Goal: Entertainment & Leisure: Consume media (video, audio)

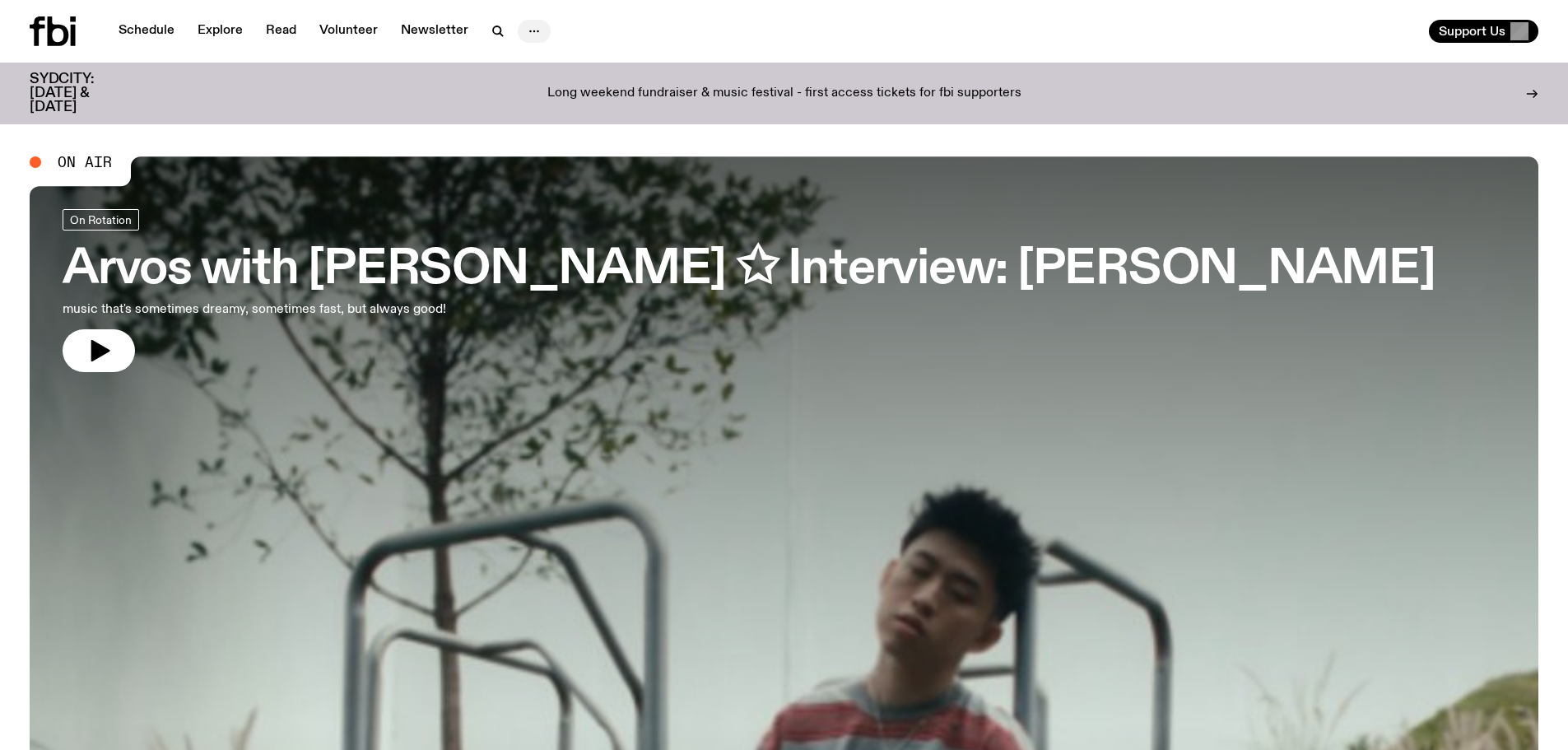
click at [537, 26] on icon "button" at bounding box center [534, 31] width 20 height 20
click at [217, 26] on link "Explore" at bounding box center [220, 31] width 65 height 23
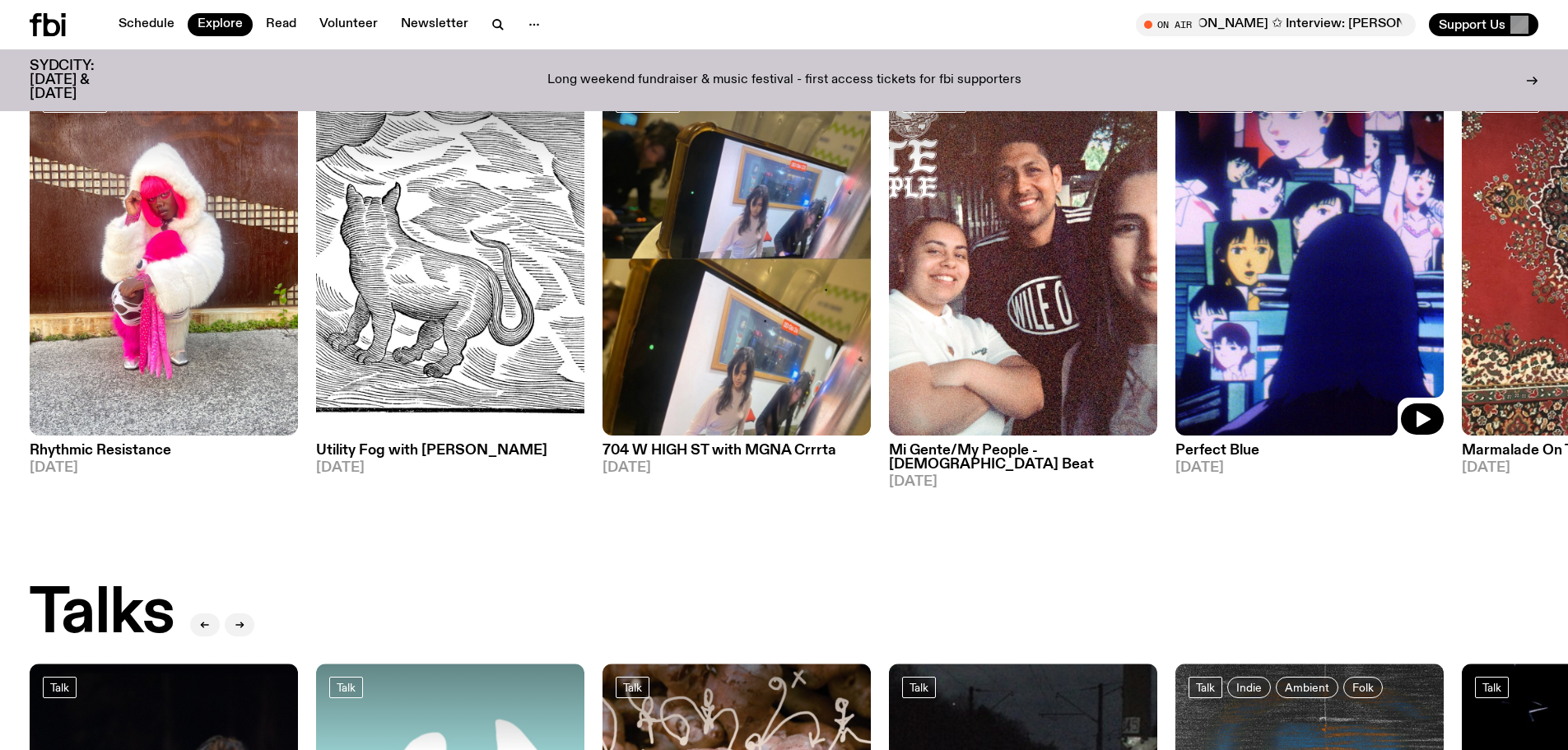
scroll to position [1399, 0]
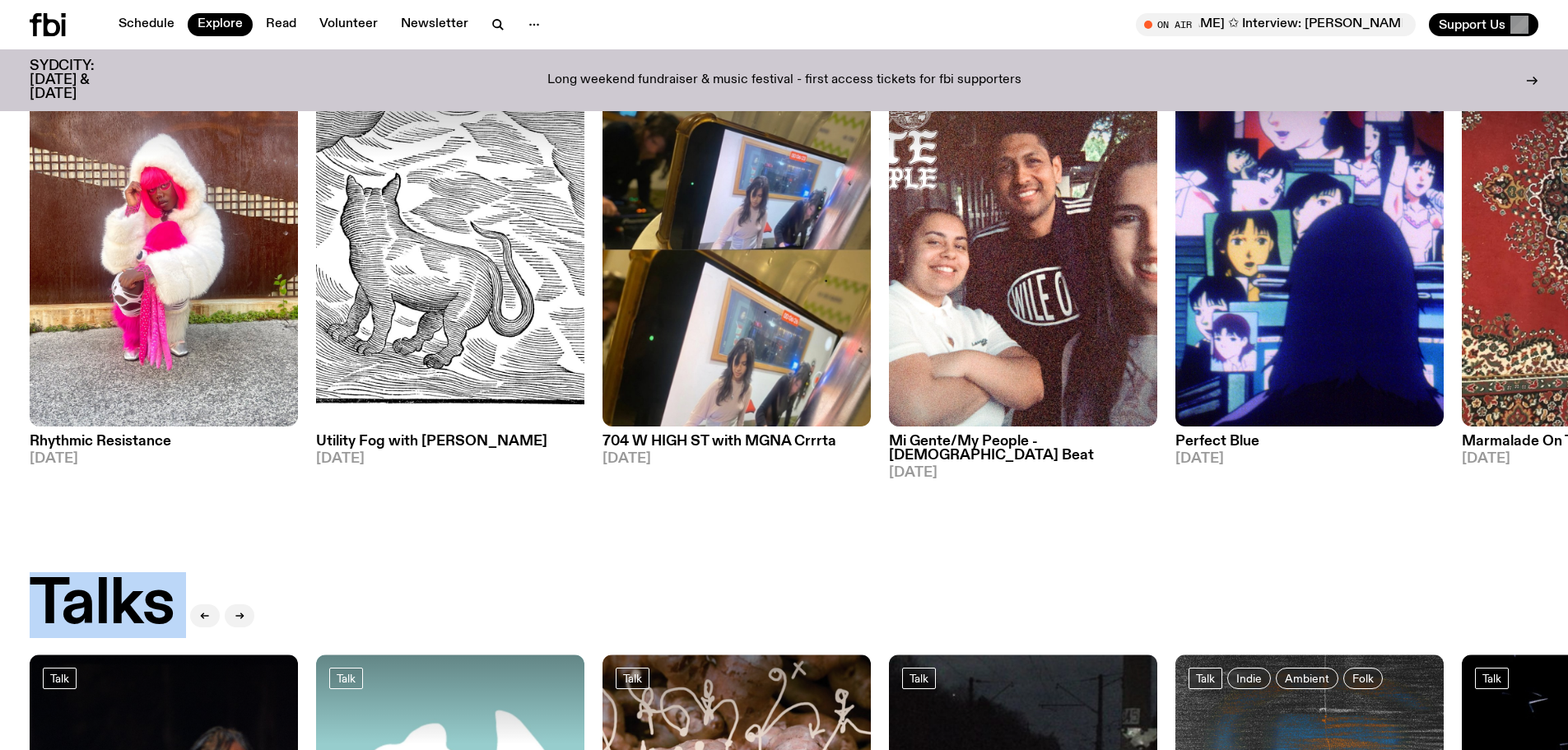
drag, startPoint x: 1349, startPoint y: 503, endPoint x: 1119, endPoint y: 484, distance: 230.8
click at [1119, 484] on div "DJ Mixes DJ Mix M5 // [PERSON_NAME] [DATE] DJ Mix Souled Out [DATE] DJ Mix Loos…" at bounding box center [784, 439] width 1568 height 3391
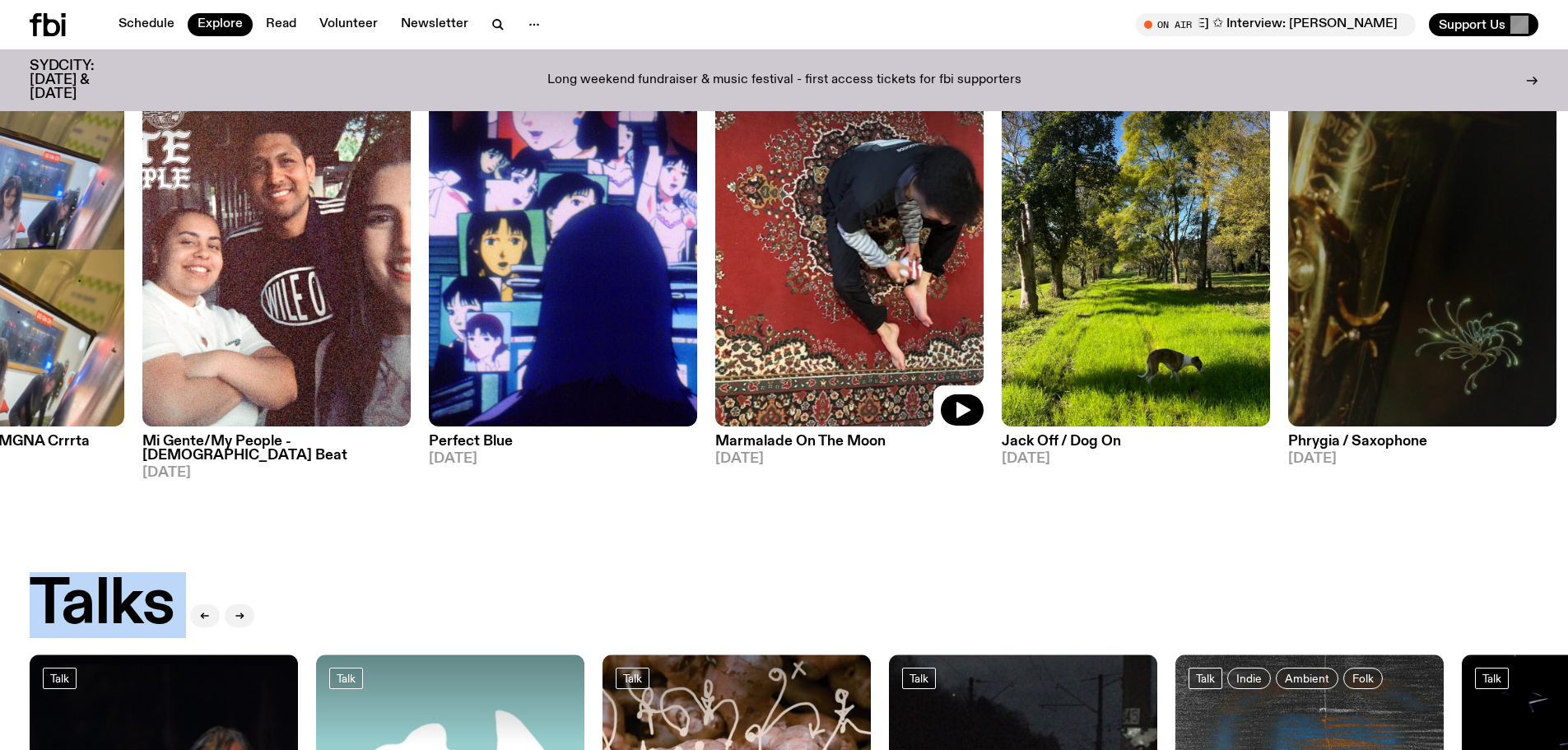
drag, startPoint x: 1437, startPoint y: 348, endPoint x: 758, endPoint y: 306, distance: 680.3
click at [758, 306] on img at bounding box center [849, 247] width 268 height 358
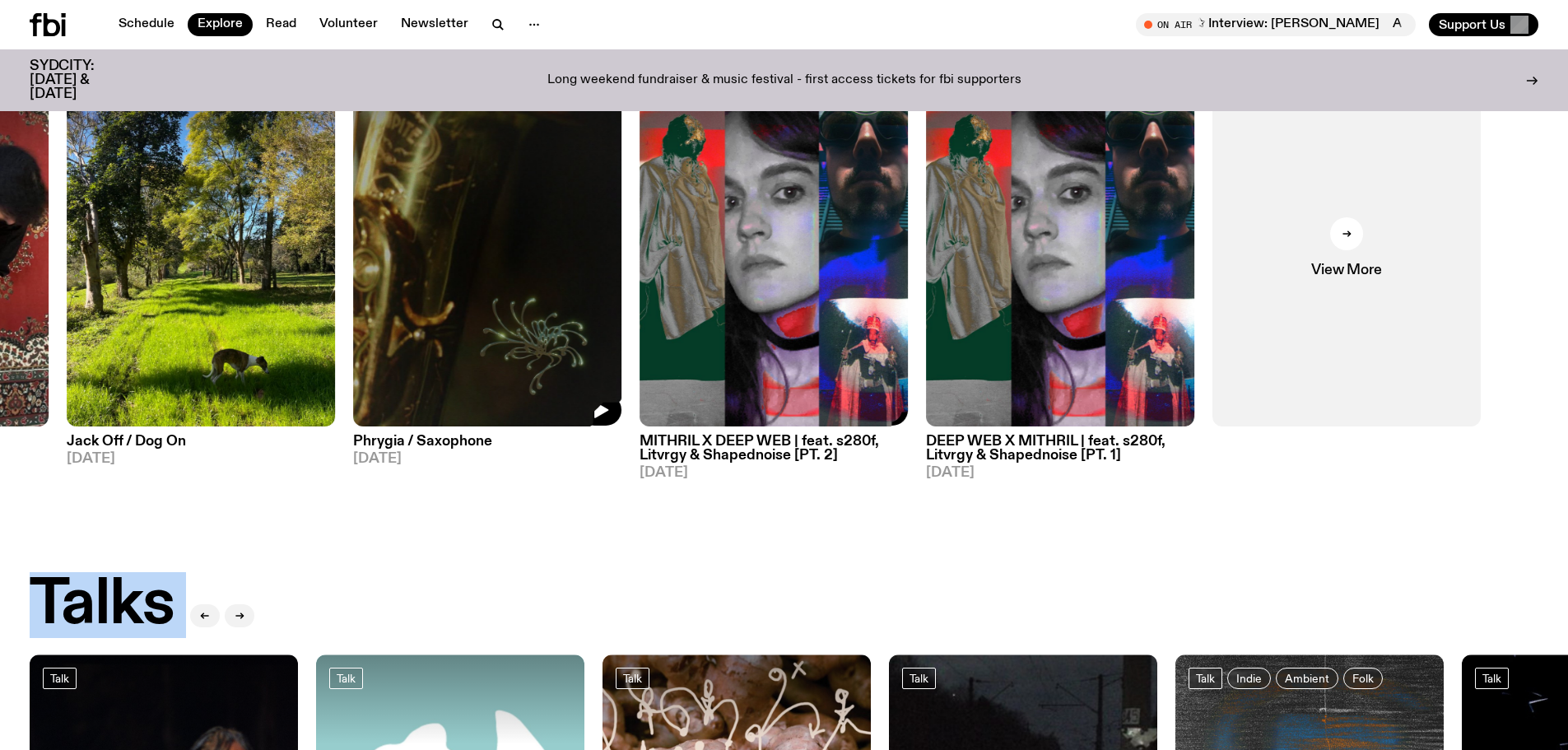
drag, startPoint x: 1369, startPoint y: 328, endPoint x: 563, endPoint y: 287, distance: 807.0
click at [563, 287] on div "Specialist Rhythmic Resistance [DATE] Specialist Utility Fog with [PERSON_NAME]…" at bounding box center [783, 275] width 1508 height 412
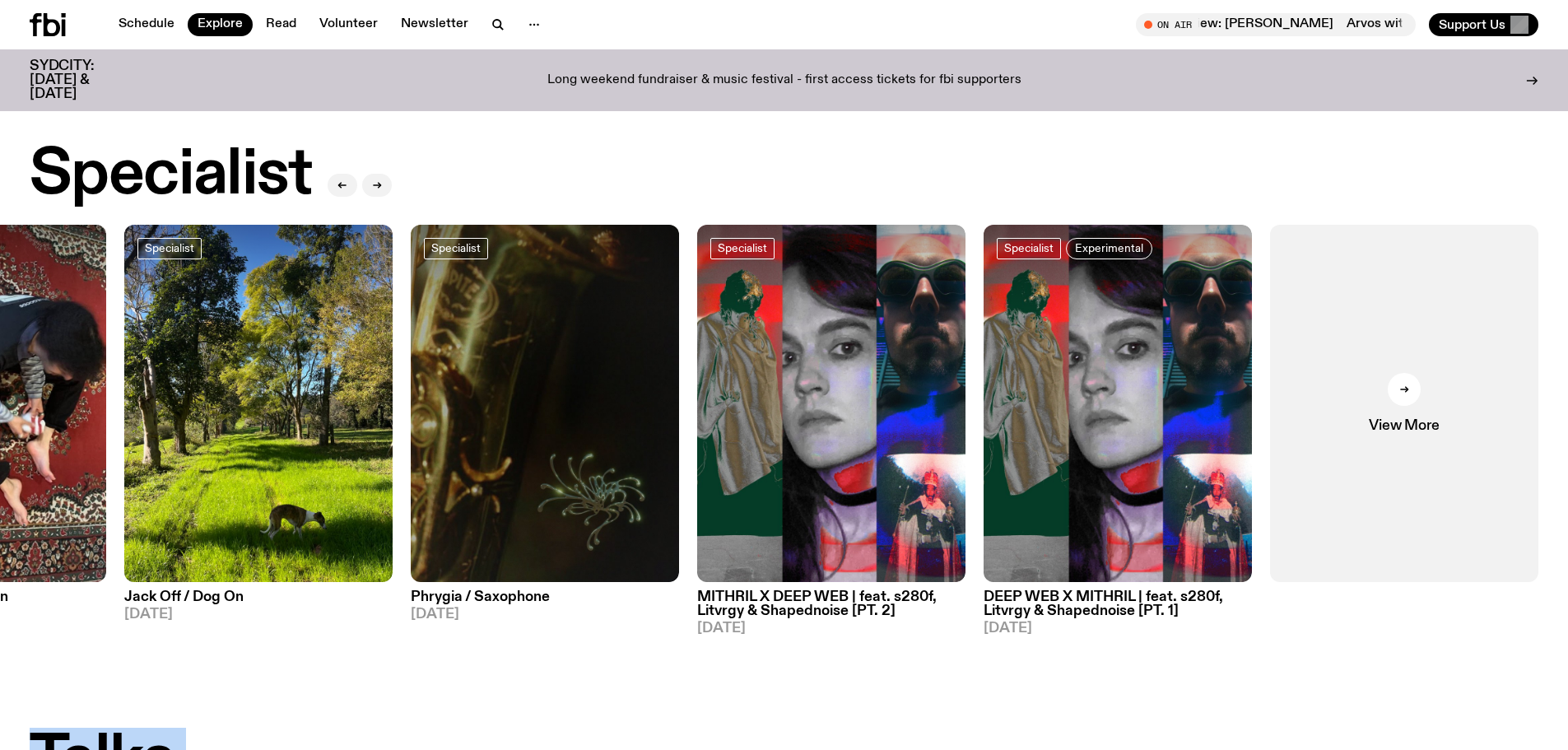
scroll to position [1152, 0]
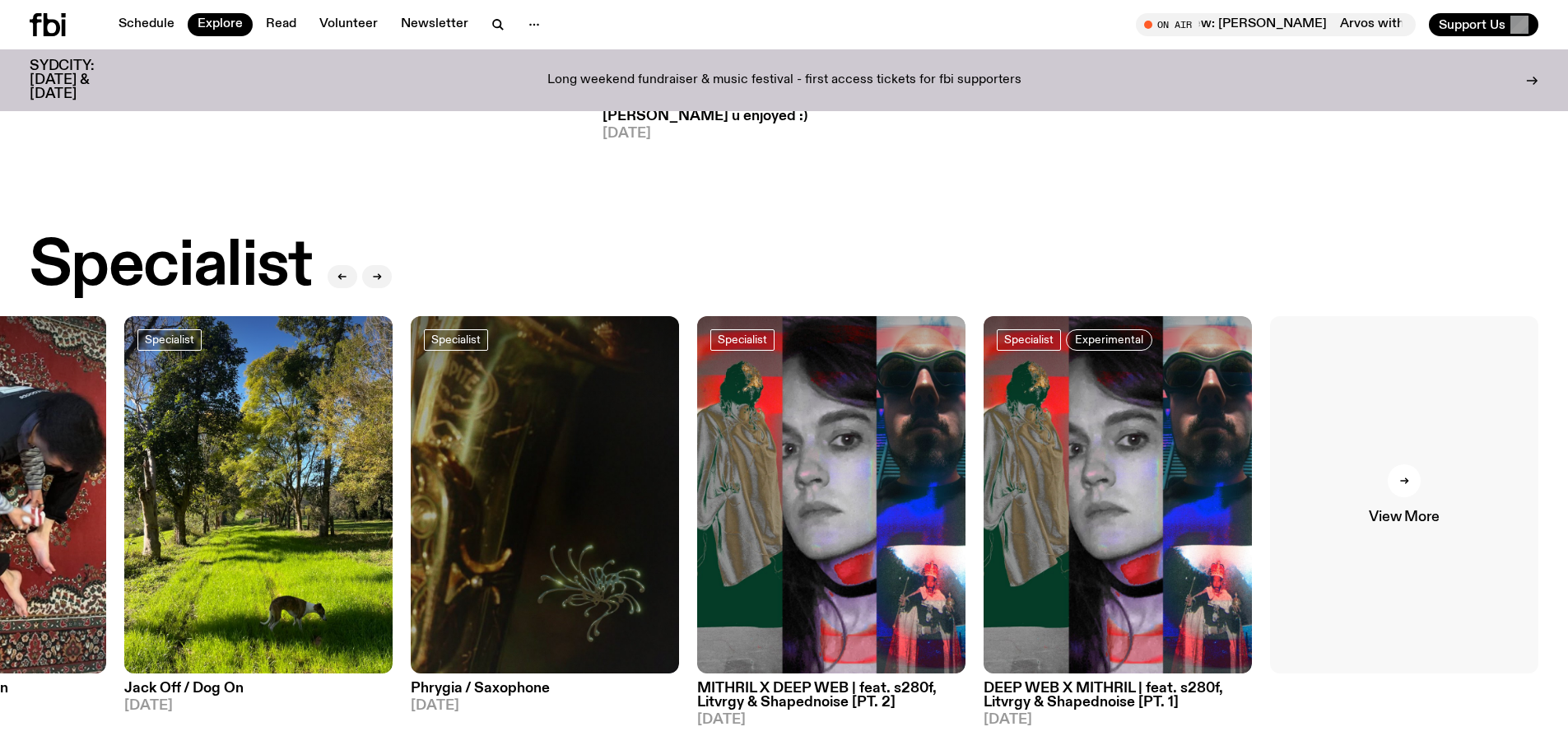
click at [1413, 470] on div at bounding box center [1404, 480] width 33 height 33
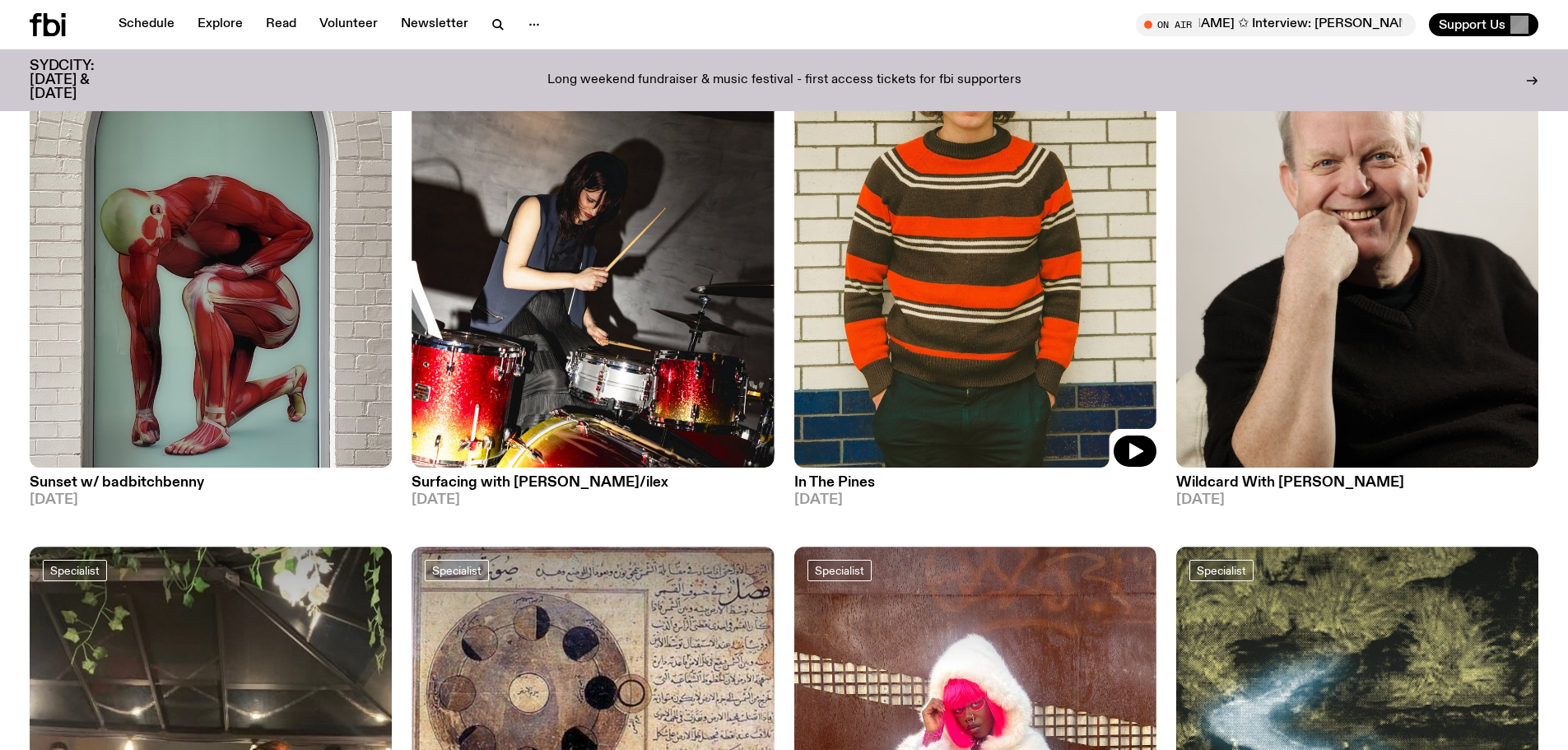
scroll to position [1884, 0]
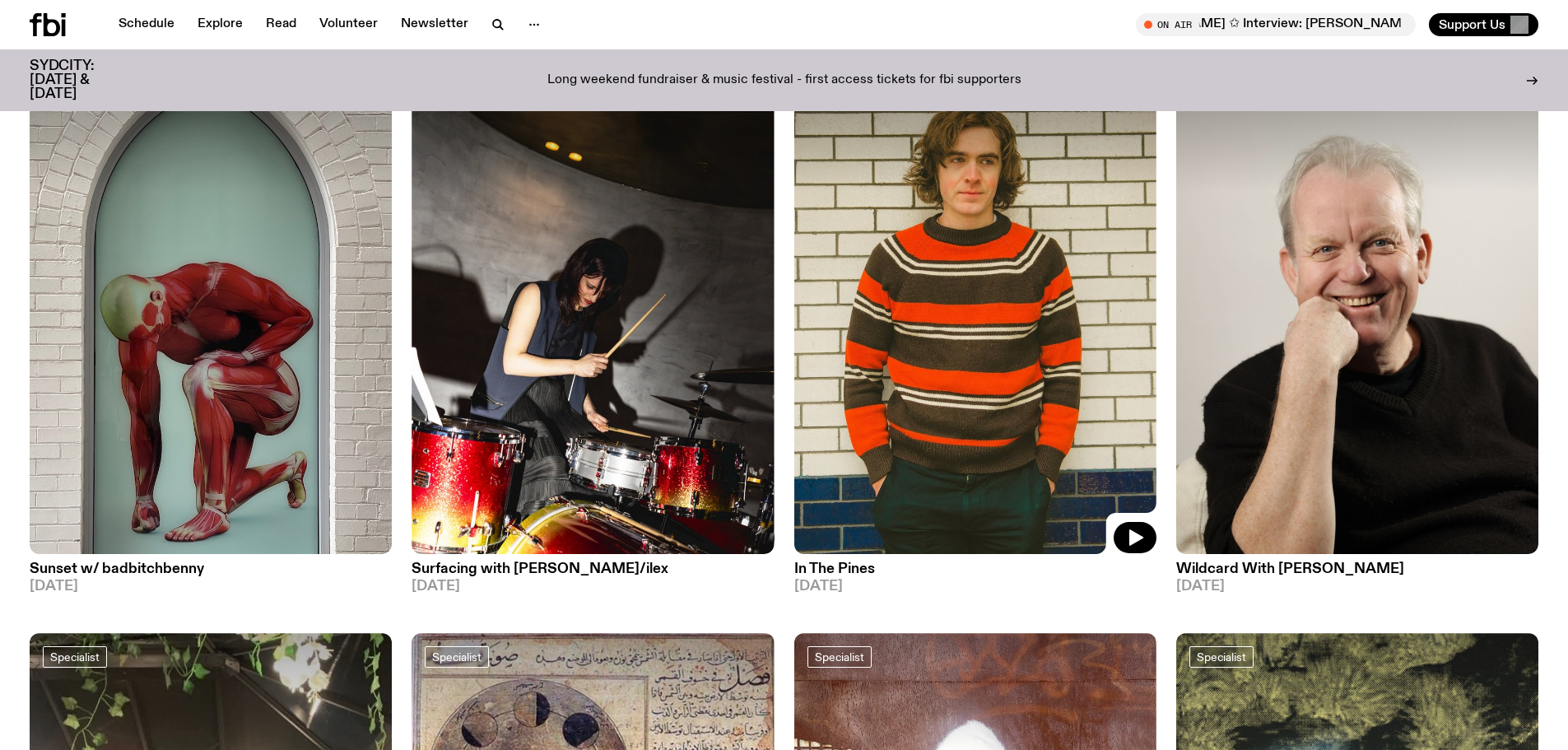
click at [975, 269] on img at bounding box center [975, 312] width 362 height 483
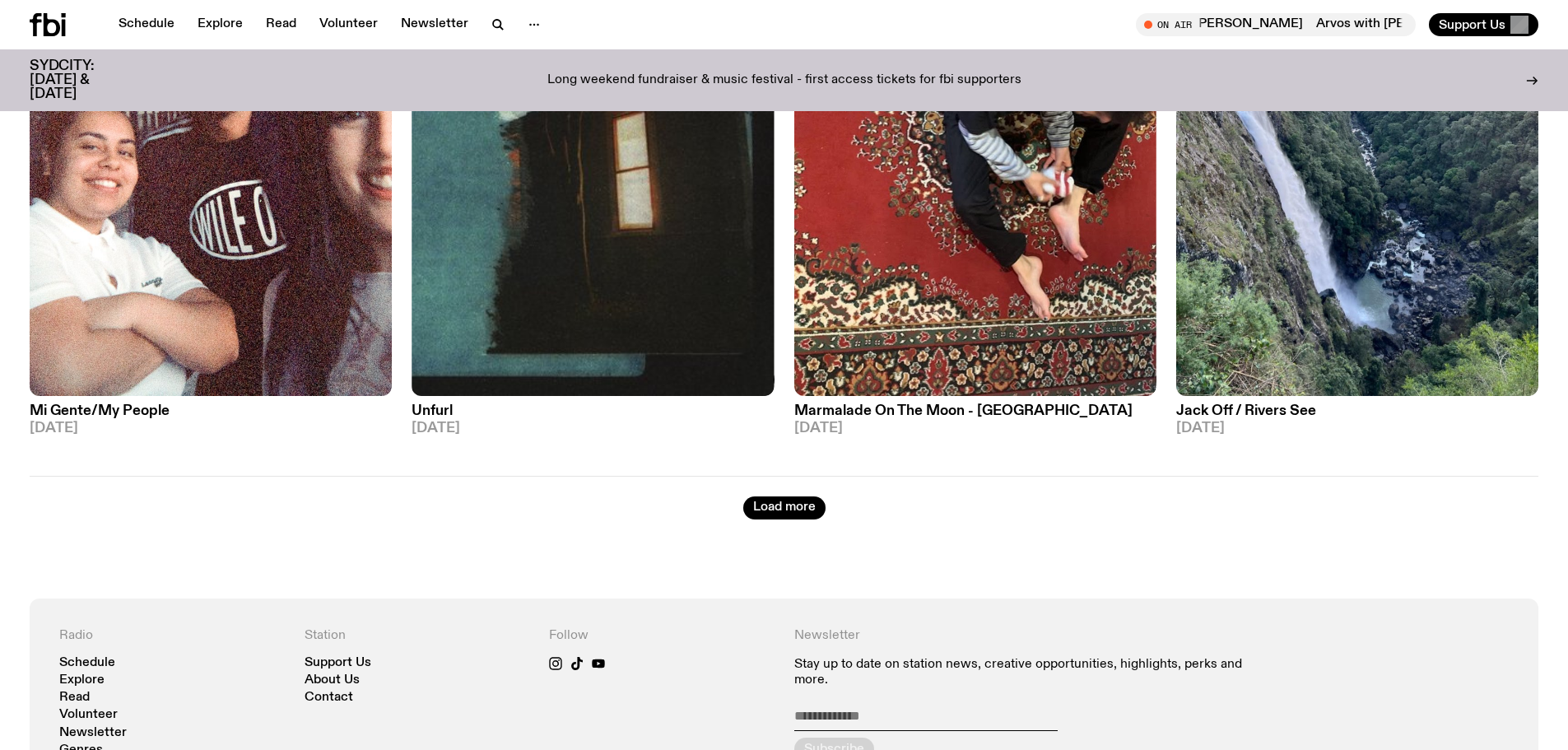
scroll to position [3200, 0]
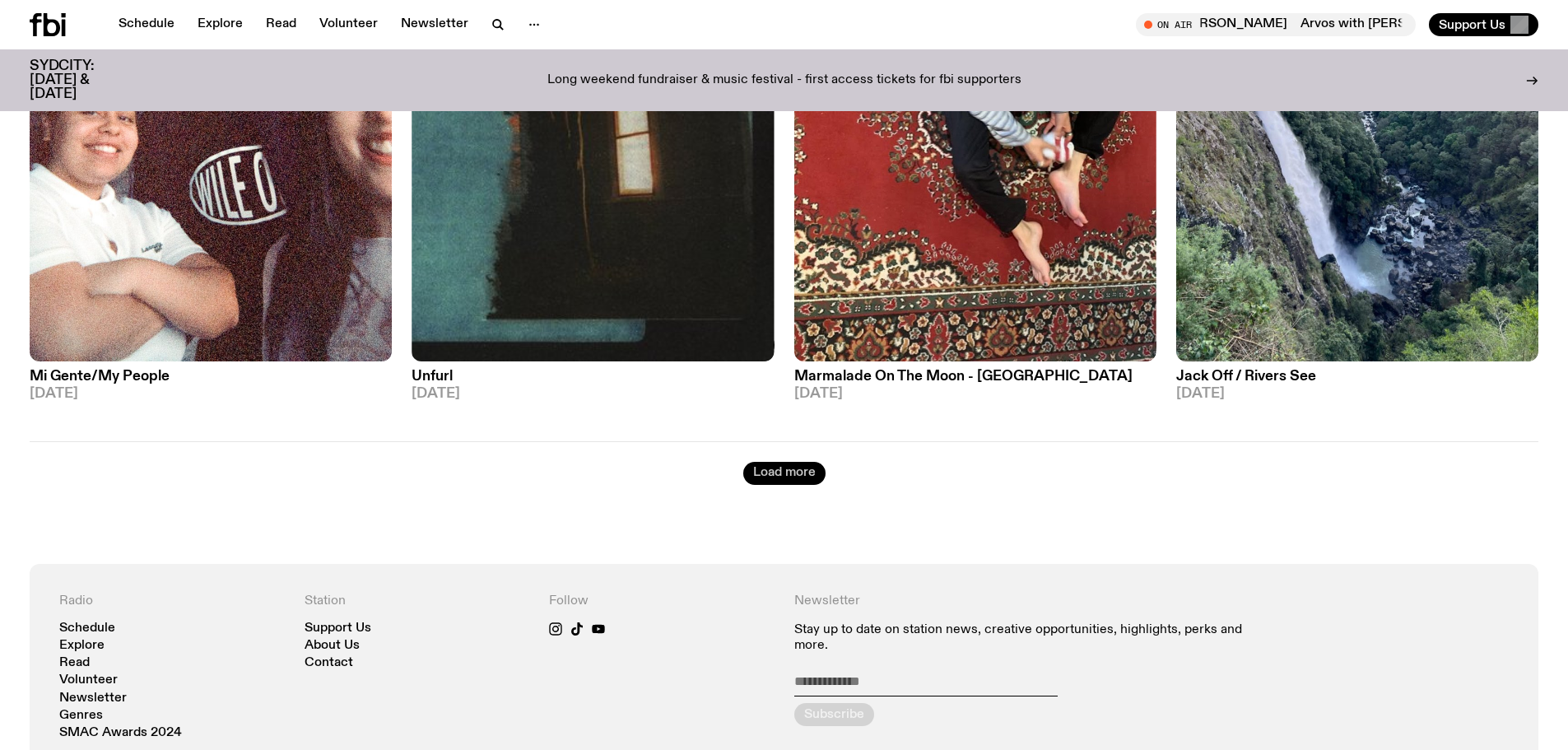
click at [790, 462] on button "Load more" at bounding box center [784, 473] width 82 height 23
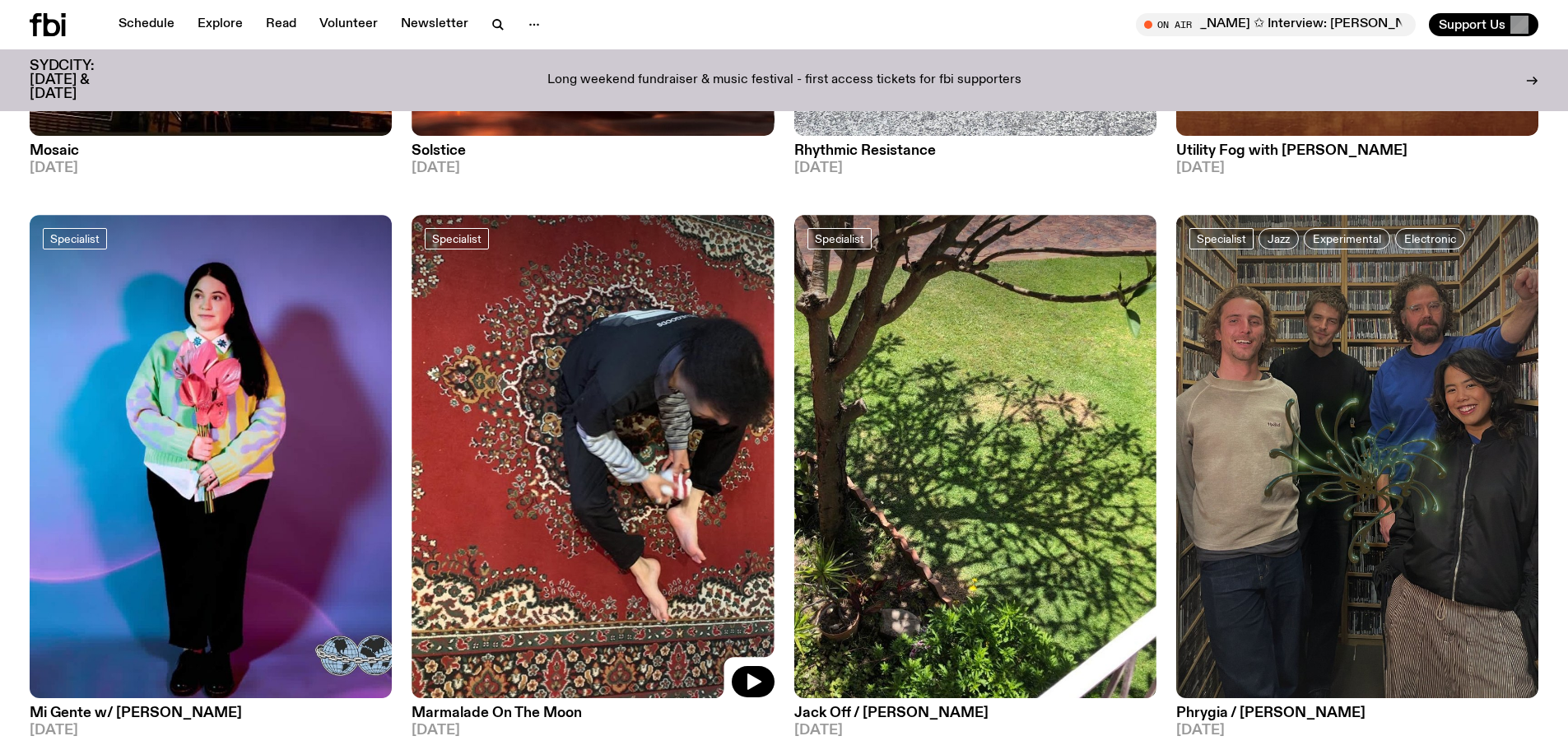
scroll to position [5669, 0]
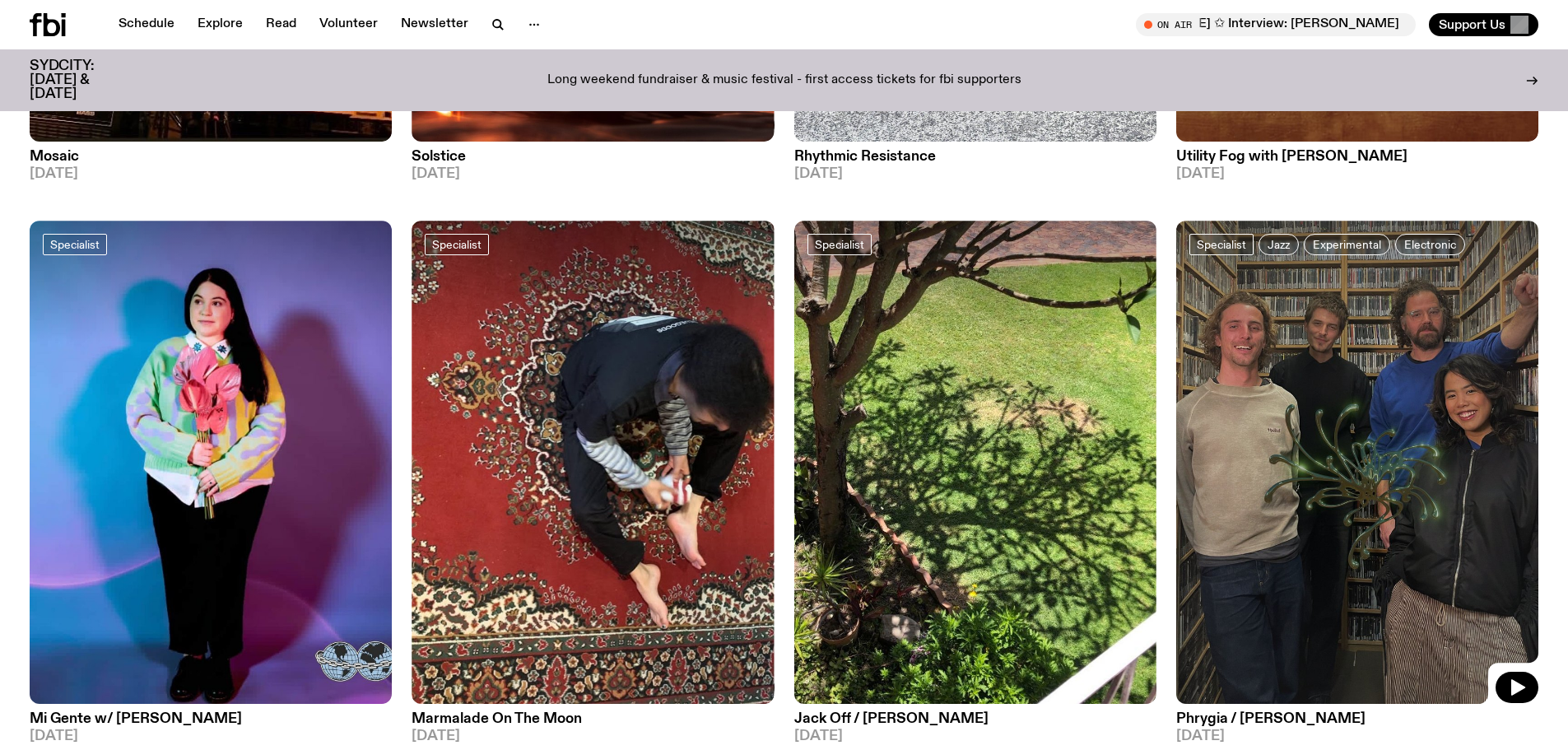
click at [1346, 355] on img at bounding box center [1356, 462] width 362 height 483
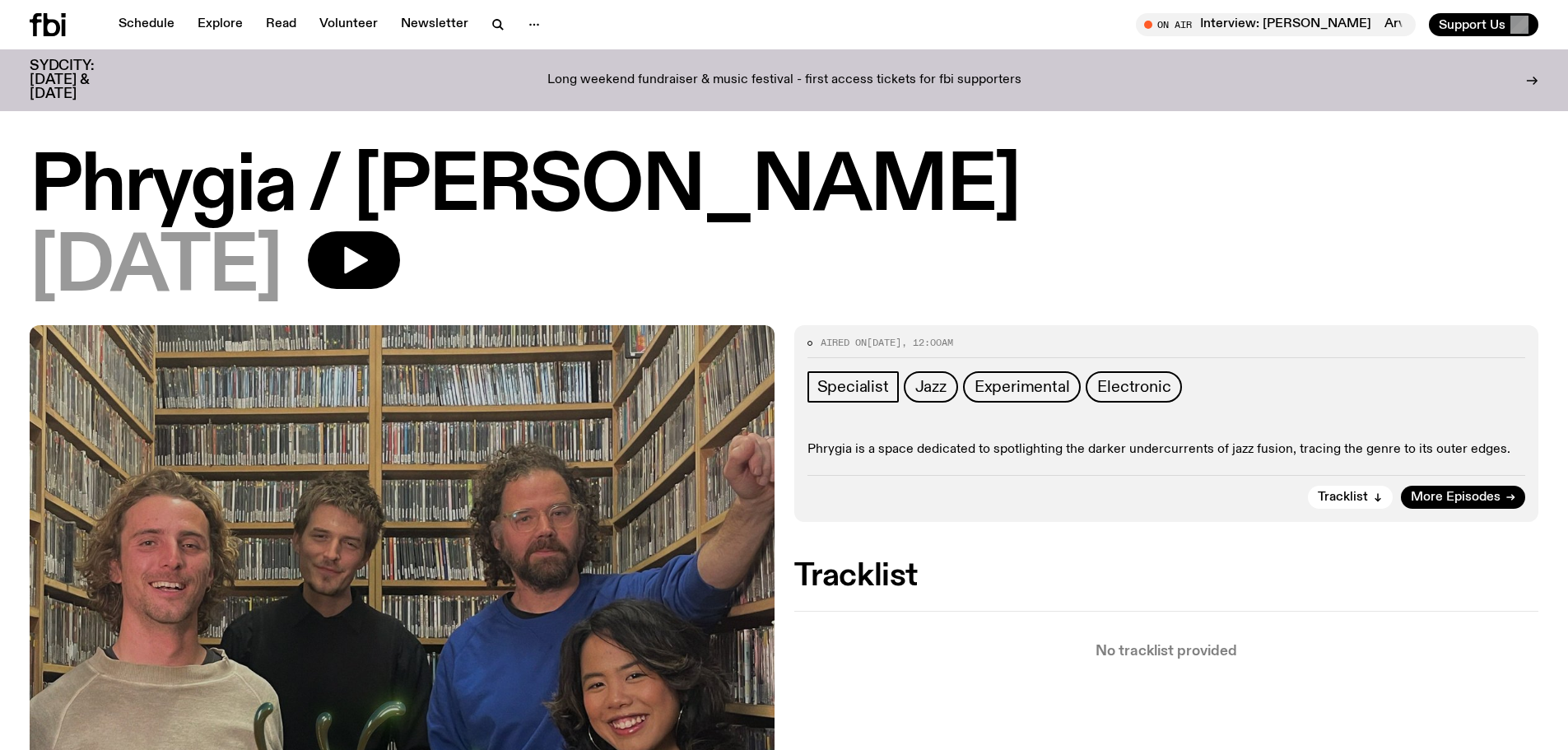
scroll to position [82, 0]
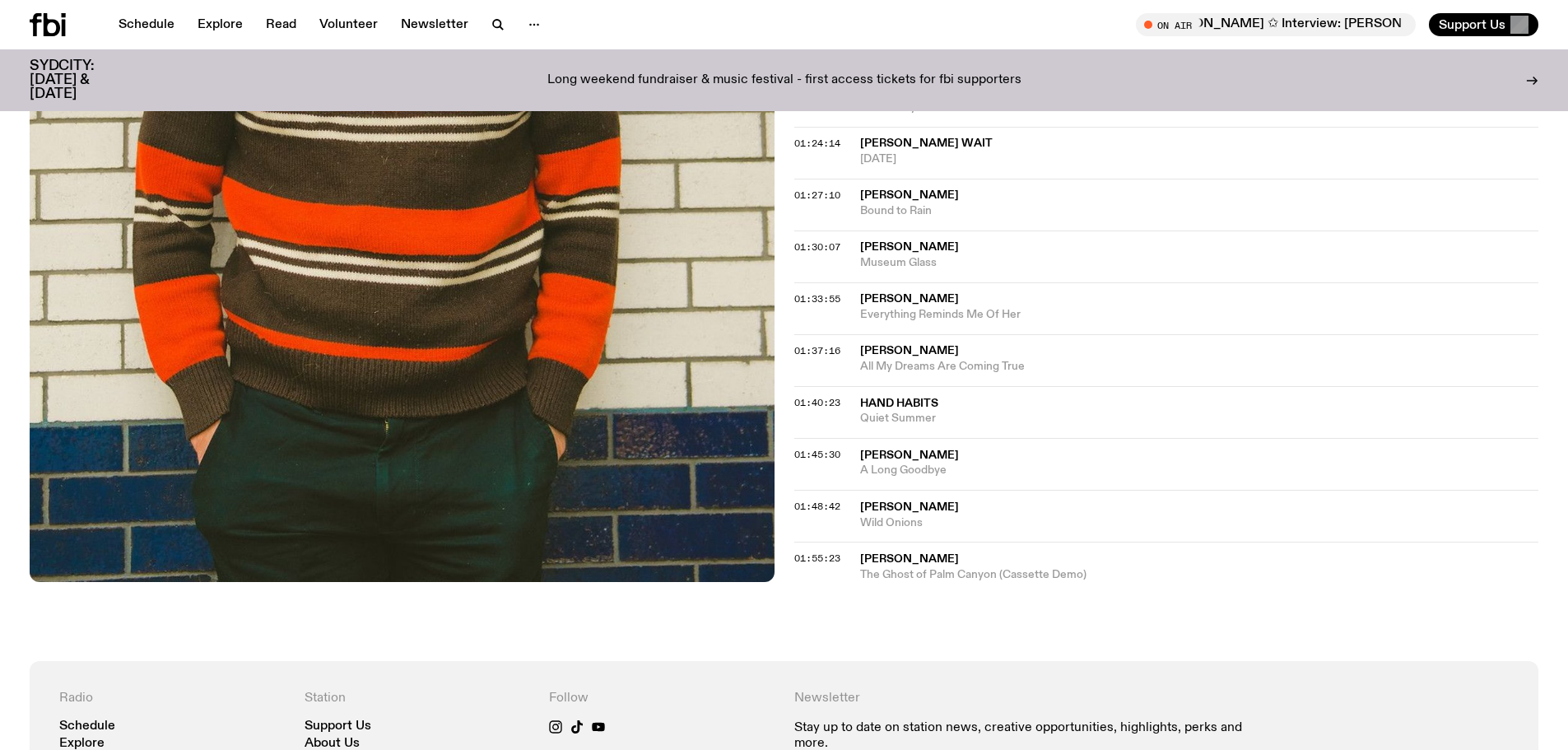
scroll to position [1635, 0]
